Goal: Task Accomplishment & Management: Use online tool/utility

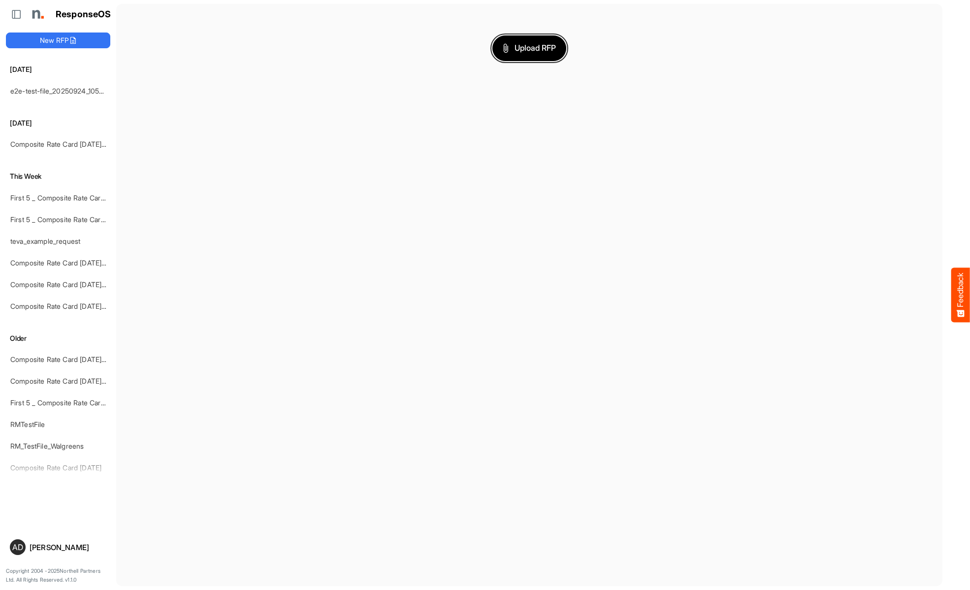
click at [529, 48] on span "Upload RFP" at bounding box center [529, 48] width 53 height 13
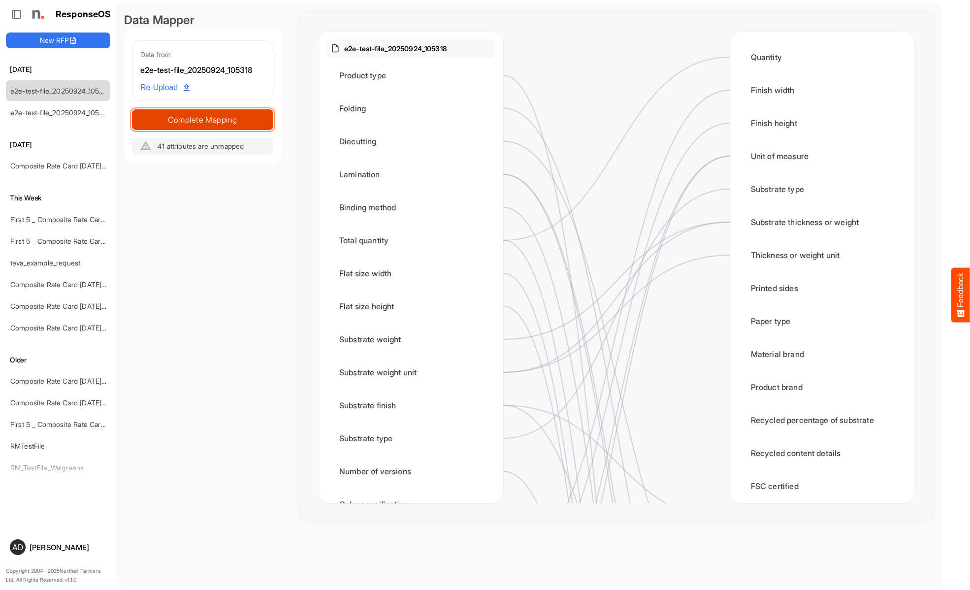
click at [202, 119] on span "Complete Mapping" at bounding box center [202, 120] width 140 height 14
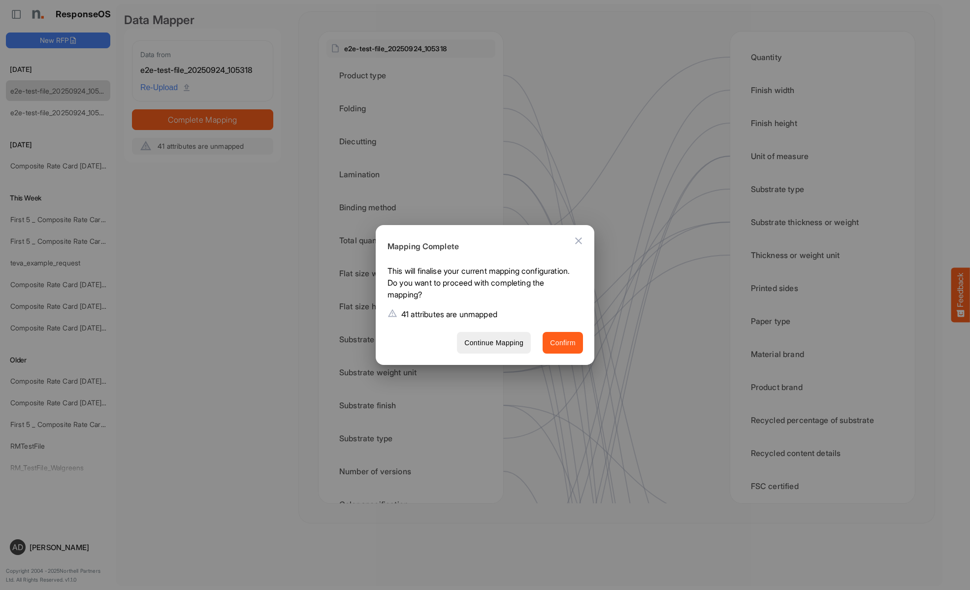
click at [563, 342] on span "Confirm" at bounding box center [563, 343] width 26 height 12
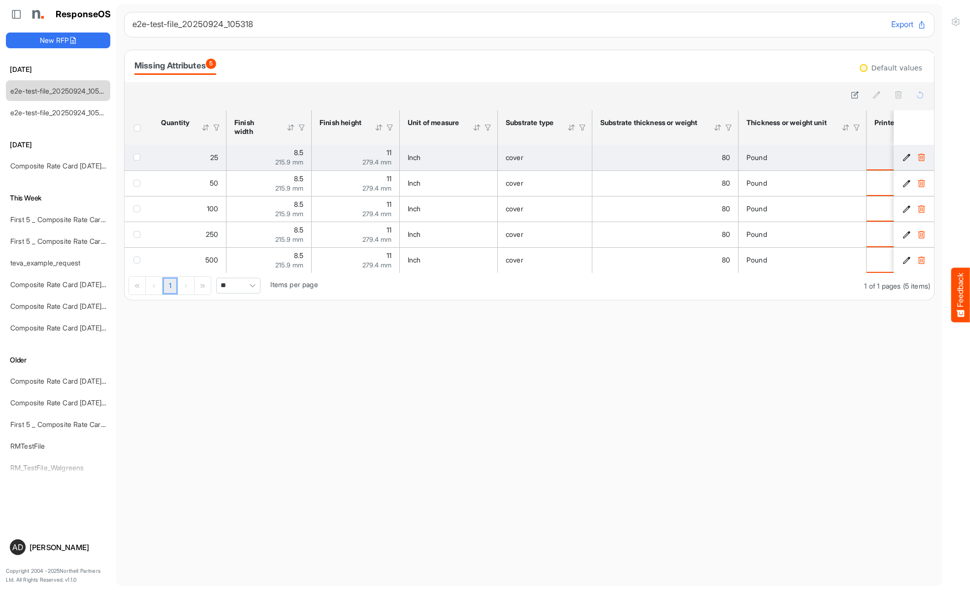
click at [139, 157] on span "checkbox" at bounding box center [136, 157] width 7 height 7
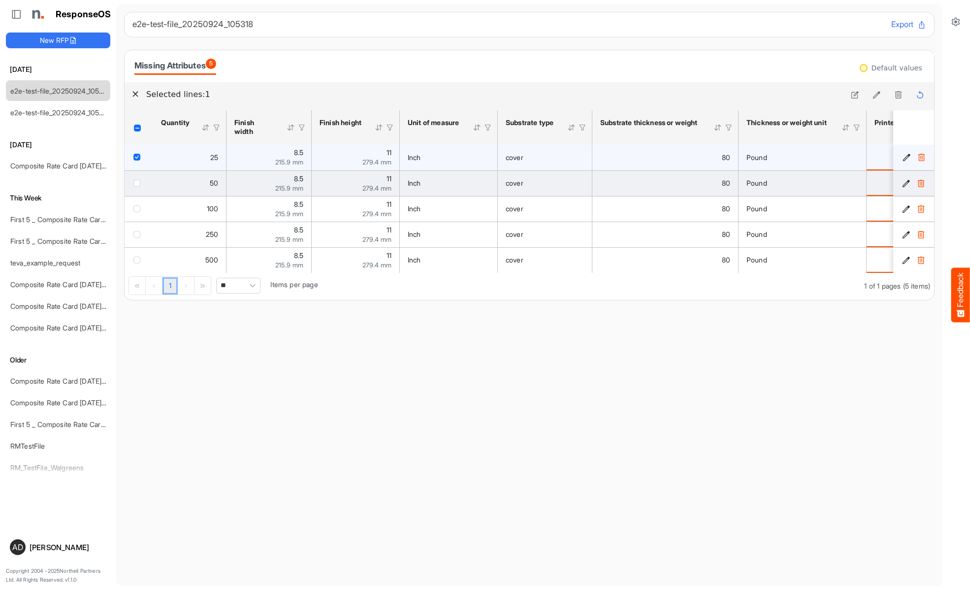
click at [139, 183] on span "checkbox" at bounding box center [136, 183] width 7 height 7
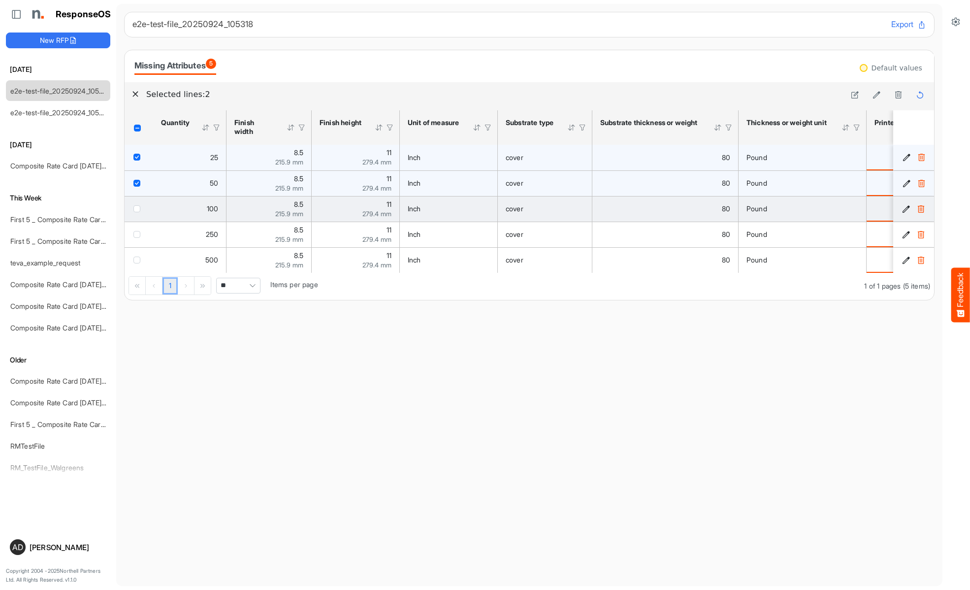
click at [139, 208] on span "checkbox" at bounding box center [136, 208] width 7 height 7
click at [876, 95] on icon at bounding box center [876, 95] width 8 height 8
